Goal: Information Seeking & Learning: Learn about a topic

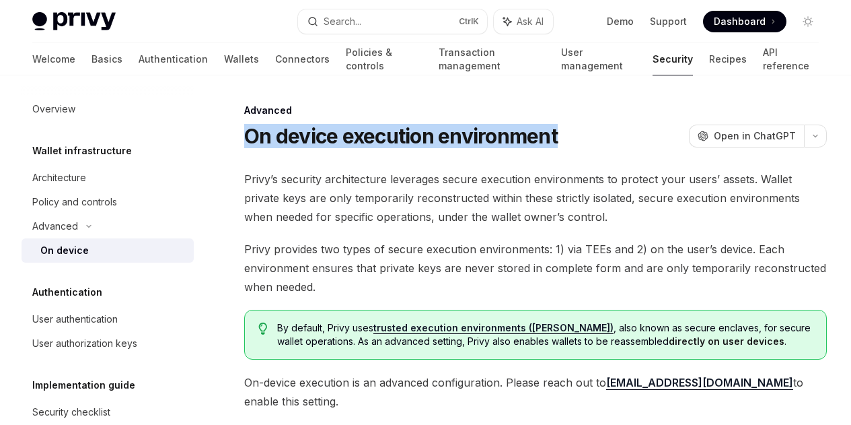
drag, startPoint x: 245, startPoint y: 129, endPoint x: 366, endPoint y: 153, distance: 123.6
click at [366, 148] on h1 "On device execution environment" at bounding box center [401, 136] width 314 height 24
copy h1 "On device execution environment"
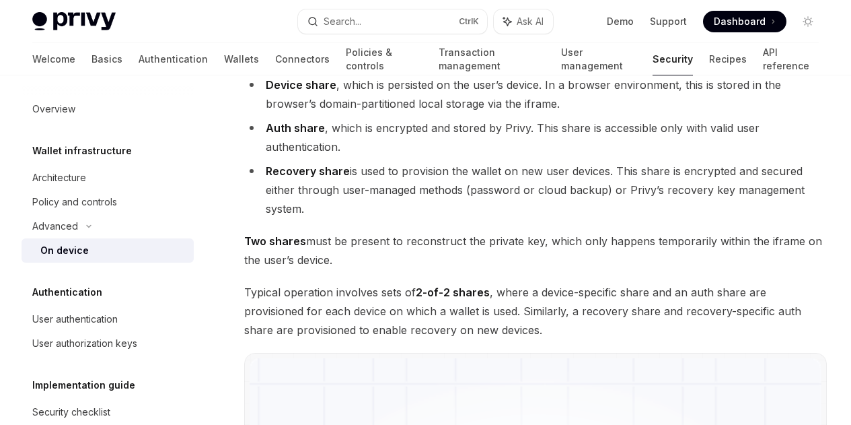
scroll to position [1077, 0]
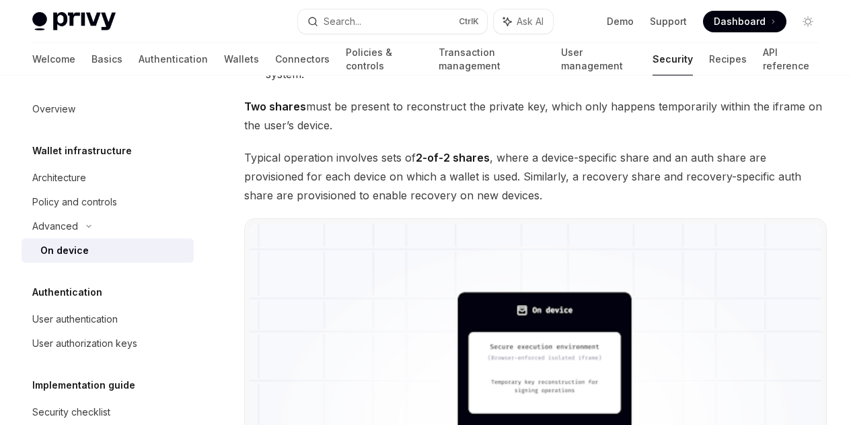
drag, startPoint x: 267, startPoint y: 244, endPoint x: 334, endPoint y: 244, distance: 67.3
copy strong "Device share"
drag, startPoint x: 452, startPoint y: 308, endPoint x: 528, endPoint y: 309, distance: 75.4
click at [528, 22] on li "Auth share , which is encrypted and stored by Privy. This share is accessible o…" at bounding box center [535, 3] width 583 height 38
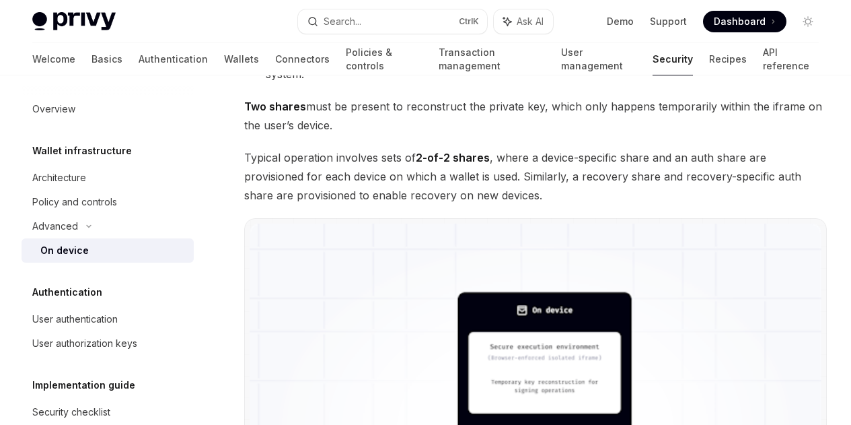
copy li "stored by Privy"
drag, startPoint x: 470, startPoint y: 242, endPoint x: 536, endPoint y: 242, distance: 66.6
copy li "user’s device"
drag, startPoint x: 267, startPoint y: 262, endPoint x: 374, endPoint y: 259, distance: 107.7
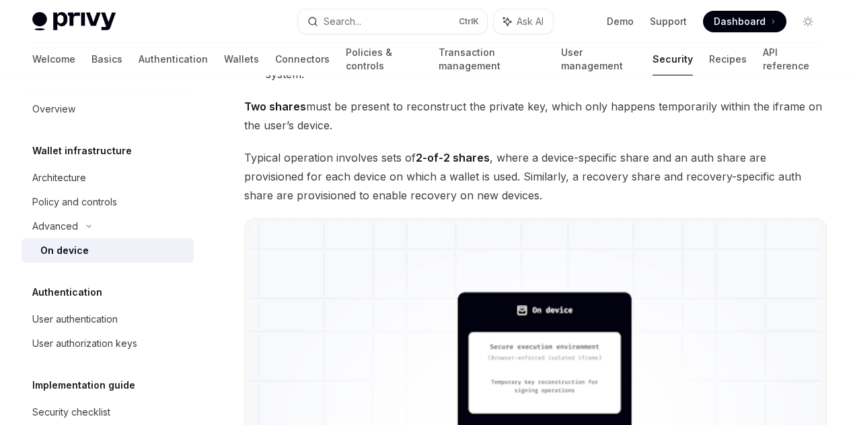
copy li "browser environment"
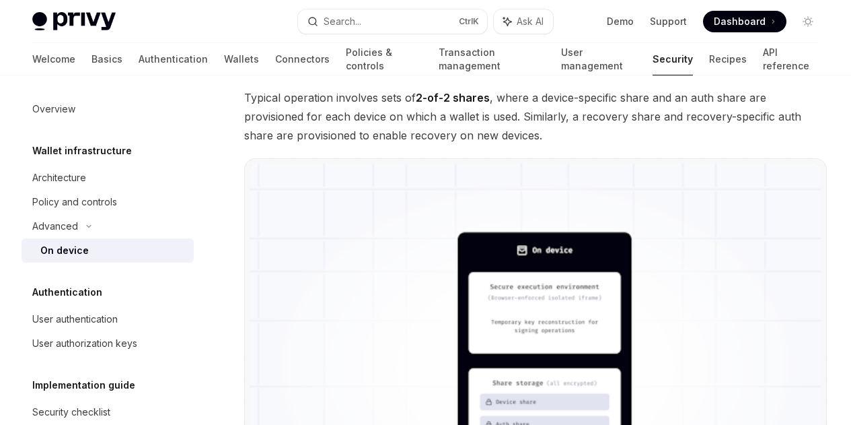
scroll to position [1144, 0]
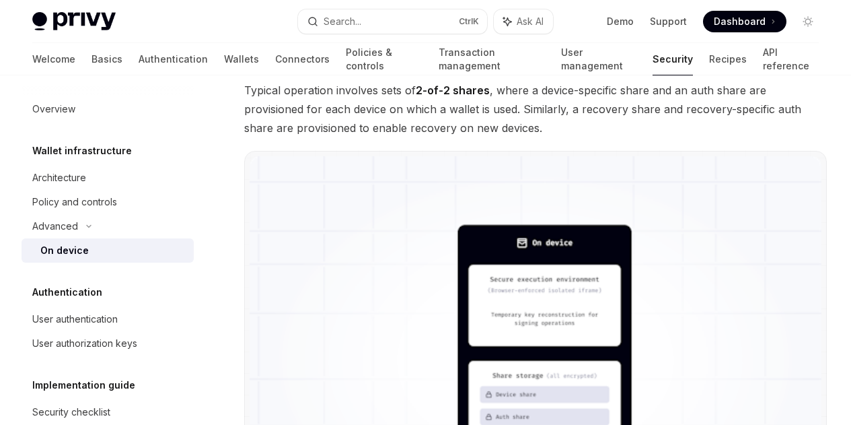
drag, startPoint x: 396, startPoint y: 320, endPoint x: 528, endPoint y: 312, distance: 132.9
copy li "password or cloud backup"
drag, startPoint x: 553, startPoint y: 316, endPoint x: 436, endPoint y: 333, distance: 117.7
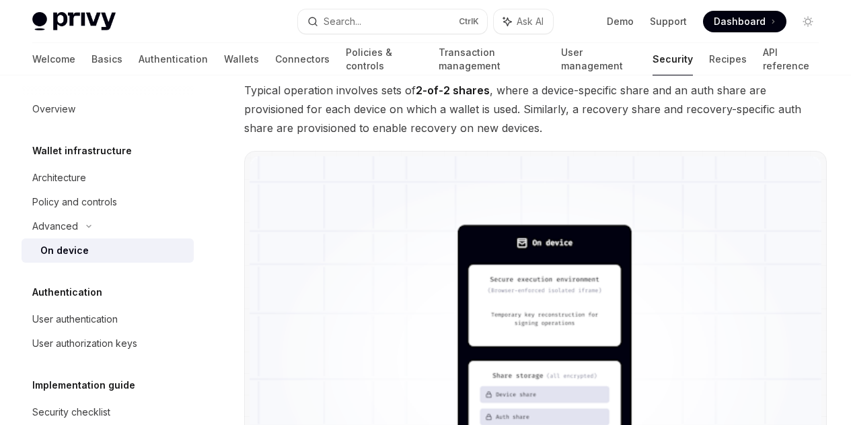
copy li "Privy’s recovery key management system"
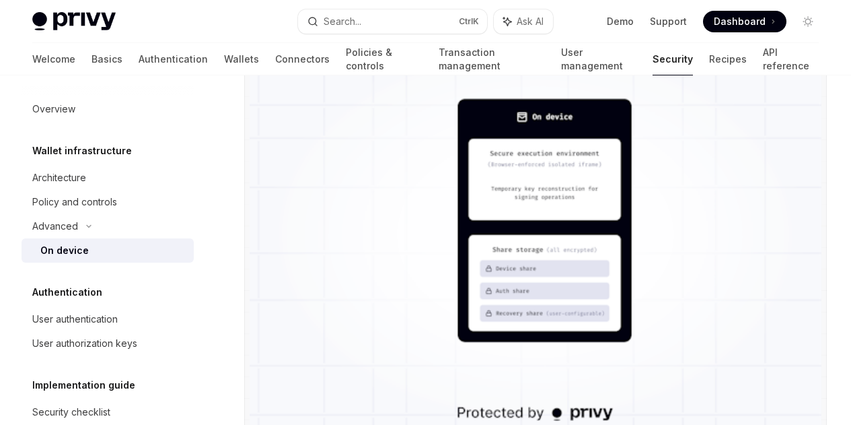
scroll to position [1279, 0]
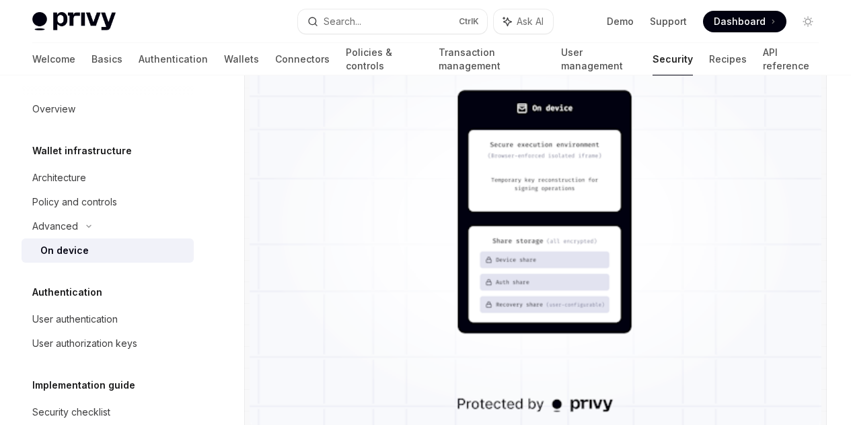
drag, startPoint x: 244, startPoint y: 234, endPoint x: 543, endPoint y: 229, distance: 298.2
copy span "Two shares must be present to reconstruct the private key"
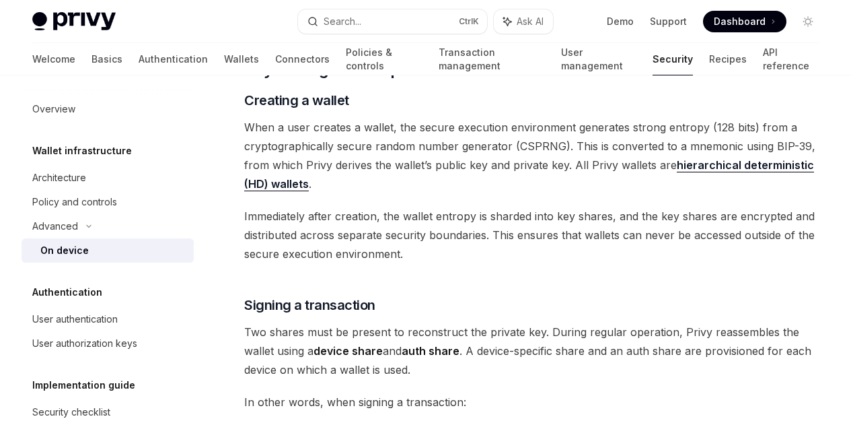
scroll to position [2154, 0]
